Goal: Use online tool/utility: Utilize a website feature to perform a specific function

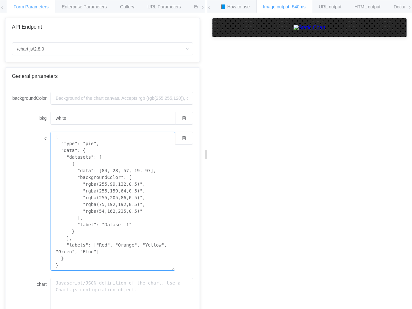
click at [102, 154] on textarea "{ "type": "pie", "data": { "datasets": [ { "data": [84, 28, 57, 19, 97], "backg…" at bounding box center [112, 201] width 124 height 139
click at [2, 7] on icon at bounding box center [2, 7] width 4 height 4
click at [203, 7] on icon at bounding box center [203, 7] width 4 height 4
click at [18, 6] on span "Form Parameters" at bounding box center [0, 6] width 35 height 5
click at [84, 6] on div "Form Parameters Enterprise Parameters Gallery URL Parameters Environments" at bounding box center [88, 6] width 222 height 13
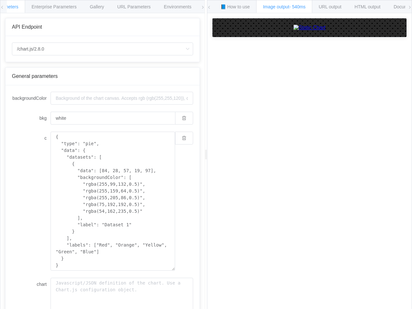
click at [127, 6] on span "URL Parameters" at bounding box center [133, 6] width 33 height 5
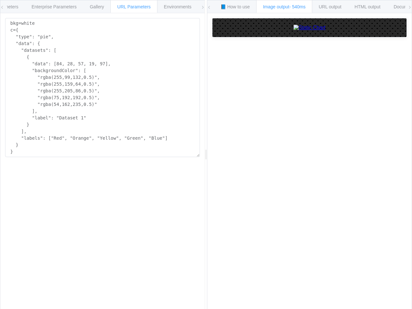
click at [164, 6] on span "Environments" at bounding box center [178, 6] width 28 height 5
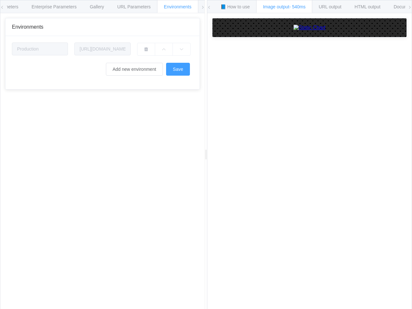
click at [179, 118] on div "API Endpoint /chart.js/2.8.0 /chart /chart.js/2.8.0 General parameters backgrou…" at bounding box center [102, 166] width 204 height 306
click at [179, 138] on div "API Endpoint /chart.js/2.8.0 /chart /chart.js/2.8.0 General parameters backgrou…" at bounding box center [102, 166] width 204 height 306
